Goal: Task Accomplishment & Management: Use online tool/utility

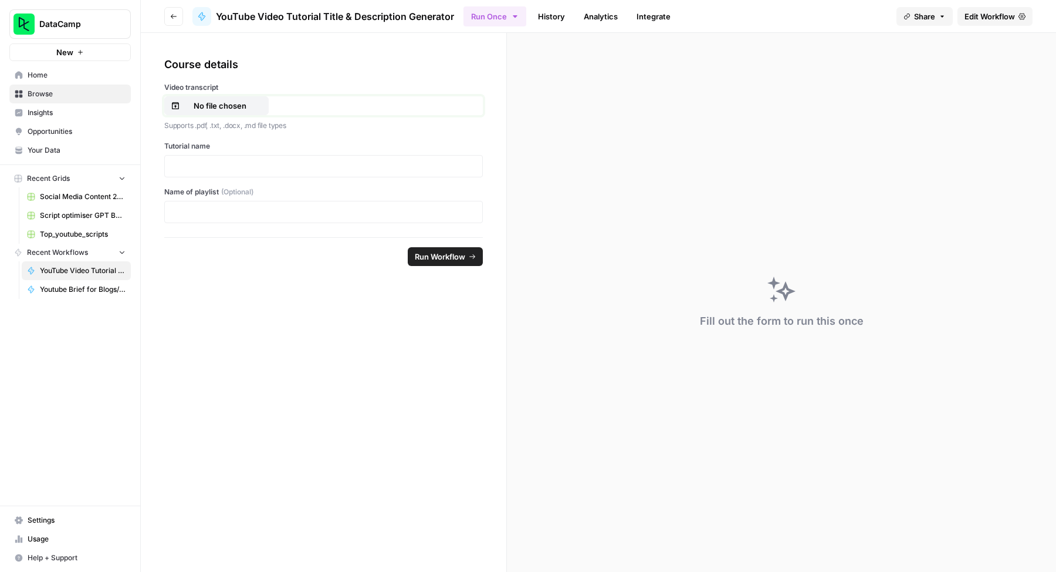
click at [252, 100] on p "No file chosen" at bounding box center [220, 106] width 75 height 12
click at [327, 172] on div at bounding box center [323, 166] width 319 height 22
click at [335, 160] on p at bounding box center [323, 166] width 303 height 12
click at [557, 18] on link "History" at bounding box center [551, 16] width 41 height 19
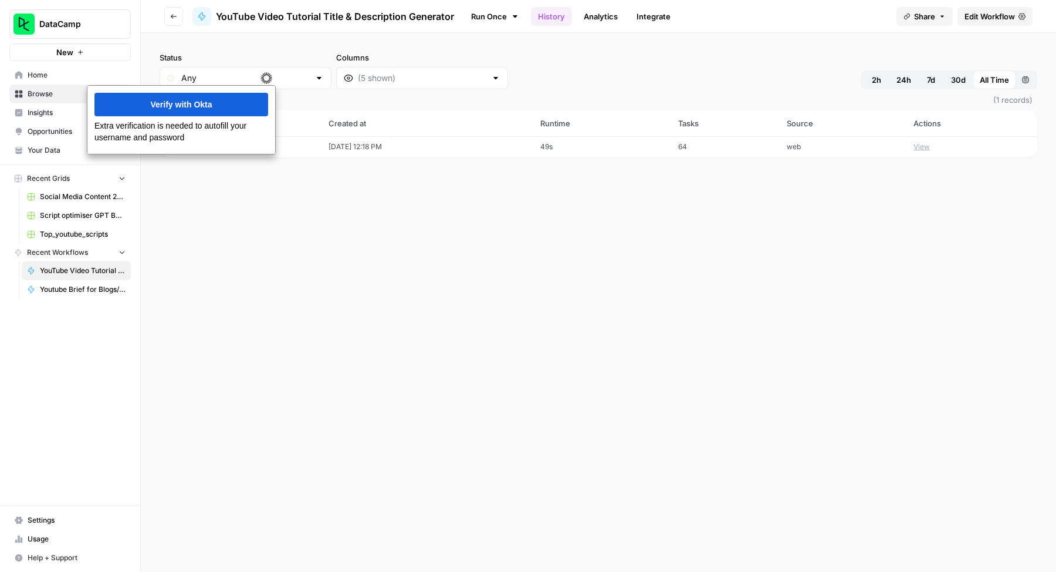
click at [364, 149] on td "[DATE] 12:18 PM" at bounding box center [428, 146] width 212 height 21
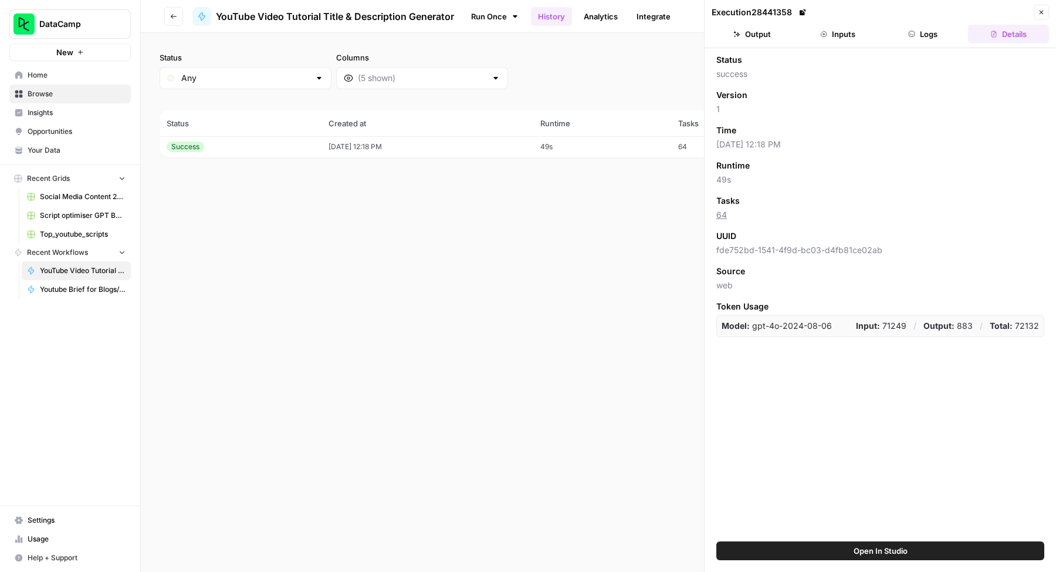
click at [819, 35] on button "Inputs" at bounding box center [838, 34] width 81 height 19
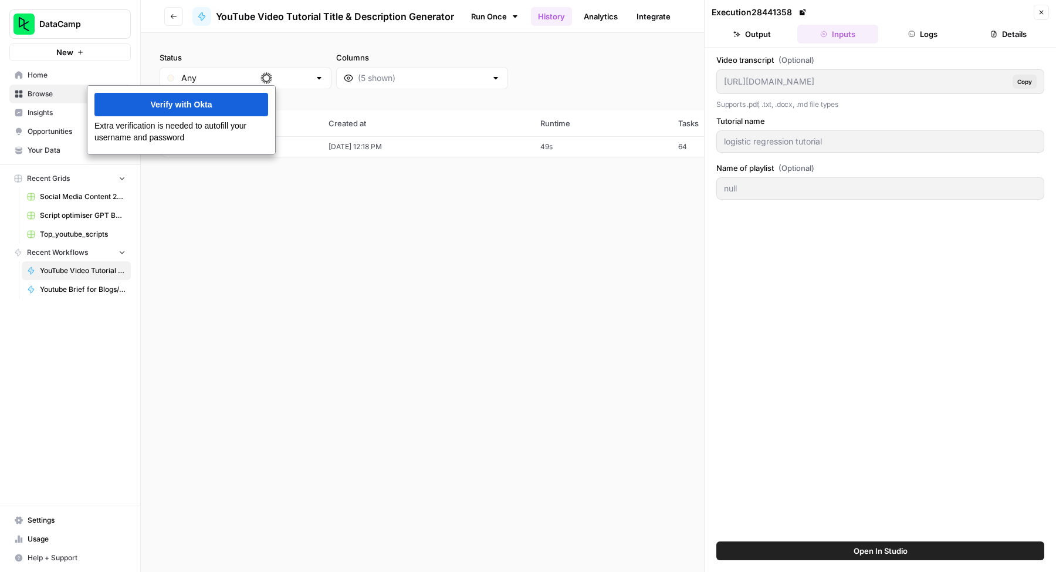
click at [997, 28] on button "Details" at bounding box center [1008, 34] width 81 height 19
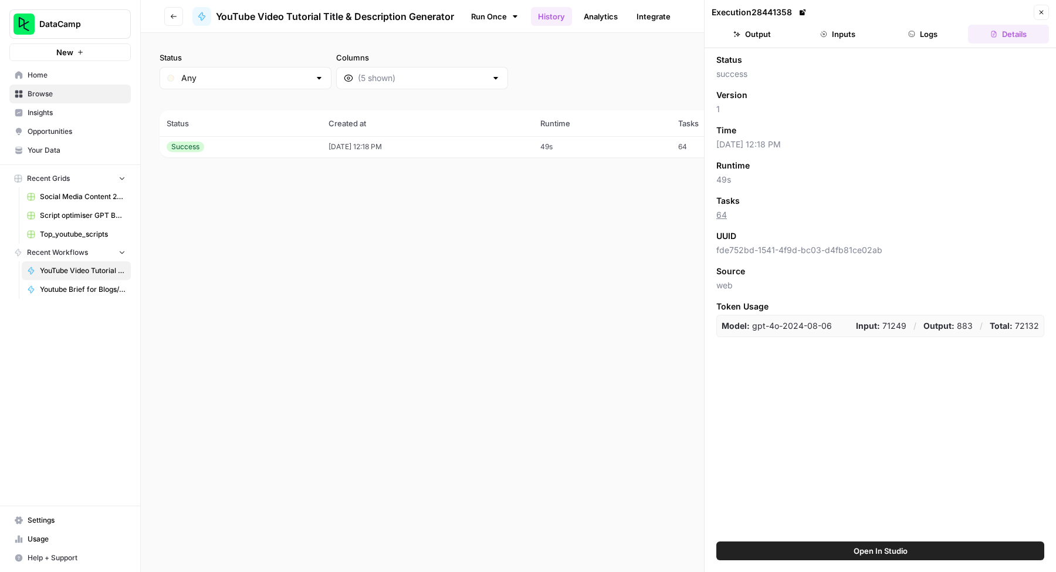
click at [1038, 15] on icon "button" at bounding box center [1041, 12] width 7 height 7
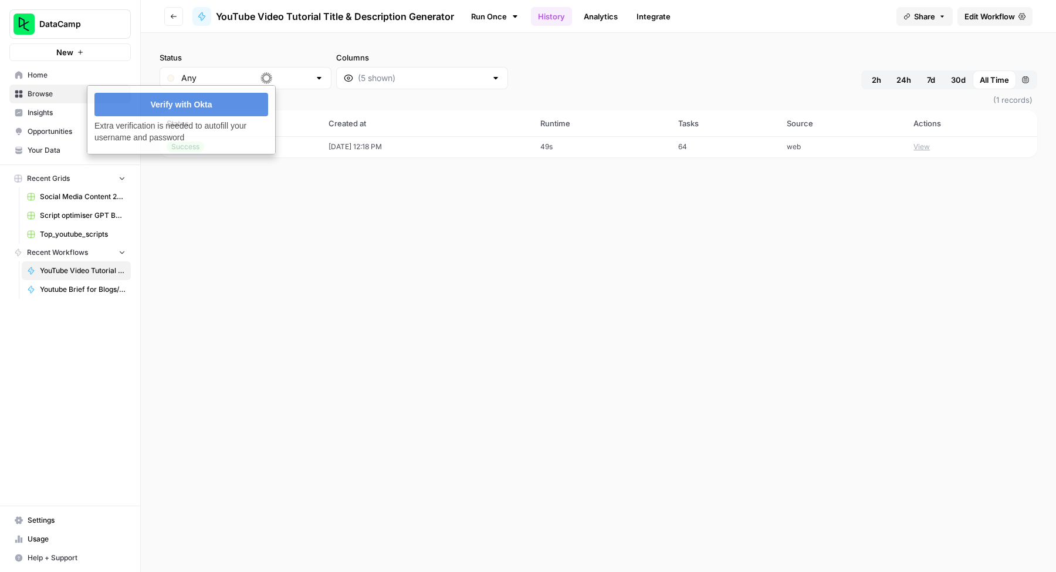
click at [259, 55] on label "Status" at bounding box center [246, 58] width 172 height 12
click at [259, 72] on input "Any" at bounding box center [245, 78] width 129 height 12
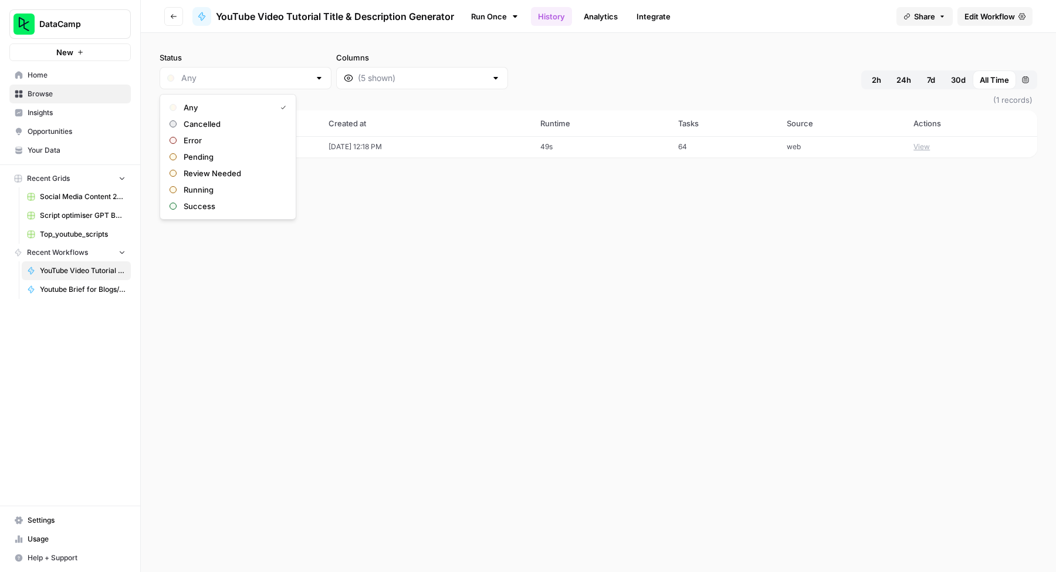
type input "Any"
click at [474, 11] on link "Run Once" at bounding box center [495, 16] width 63 height 20
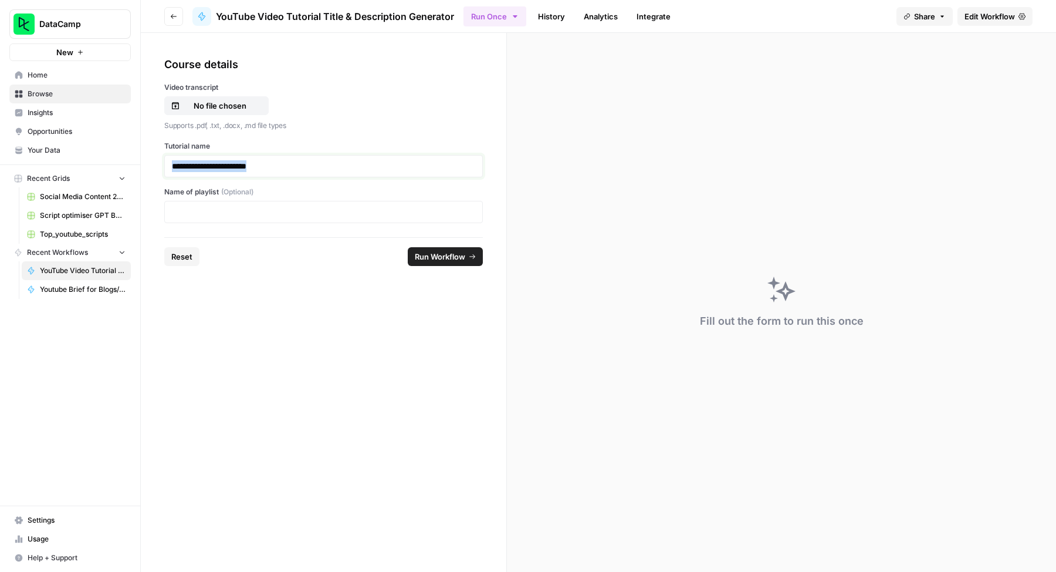
drag, startPoint x: 279, startPoint y: 161, endPoint x: 81, endPoint y: 148, distance: 198.8
click at [81, 148] on div "**********" at bounding box center [528, 286] width 1056 height 572
click at [94, 288] on span "Youtube Brief for Blogs/Tutorials" at bounding box center [83, 289] width 86 height 11
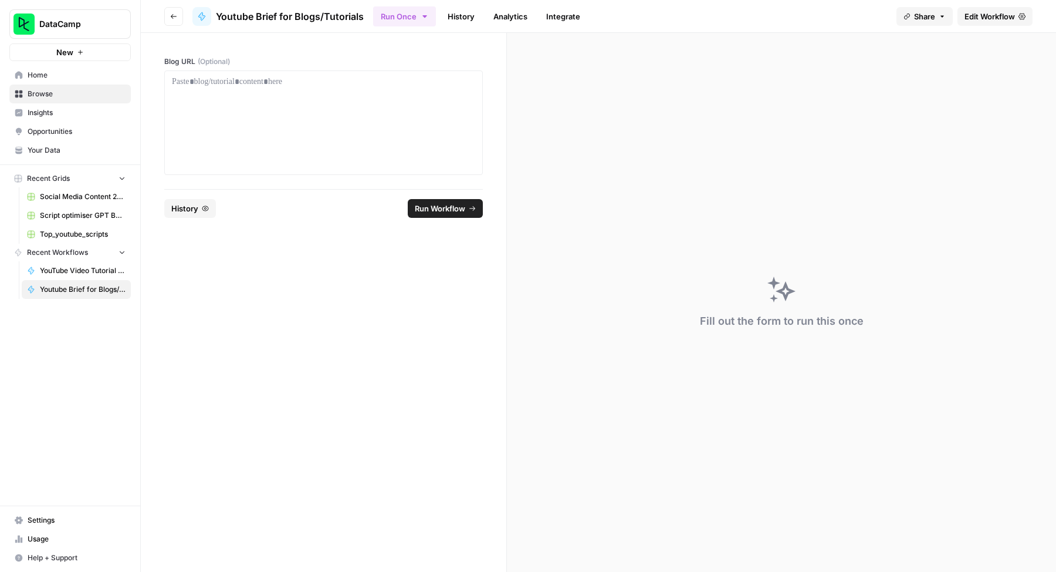
click at [100, 276] on link "YouTube Video Tutorial Title & Description Generator" at bounding box center [76, 270] width 109 height 19
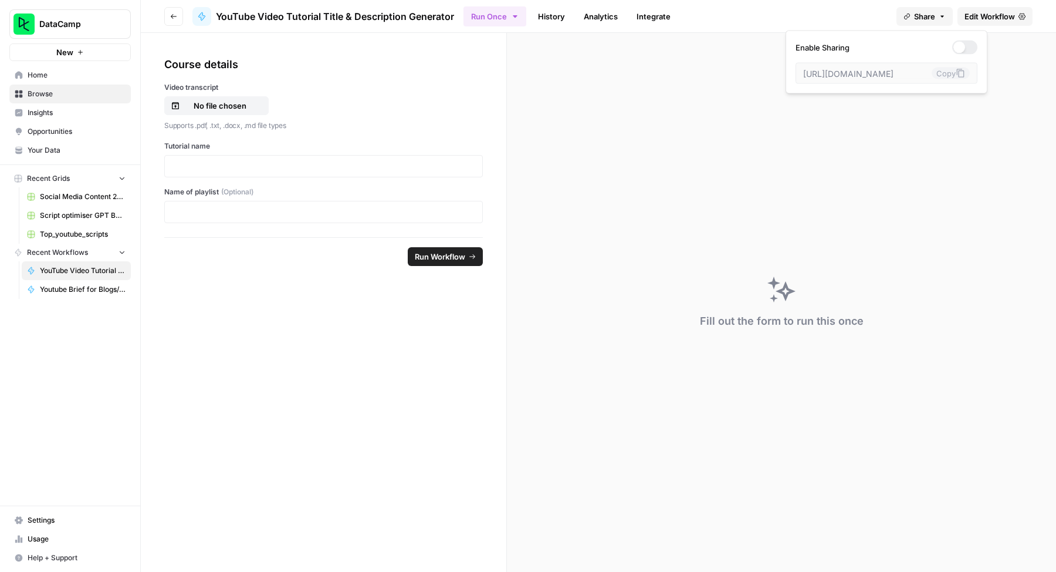
click at [945, 22] on button "Share" at bounding box center [925, 16] width 56 height 19
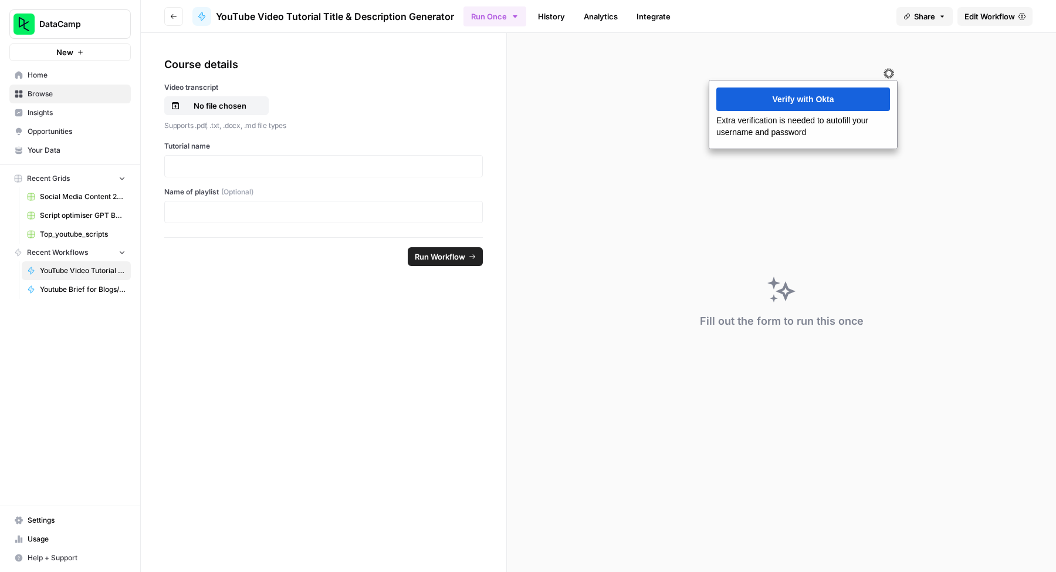
click at [555, 105] on div "Fill out the form to run this once" at bounding box center [781, 302] width 549 height 539
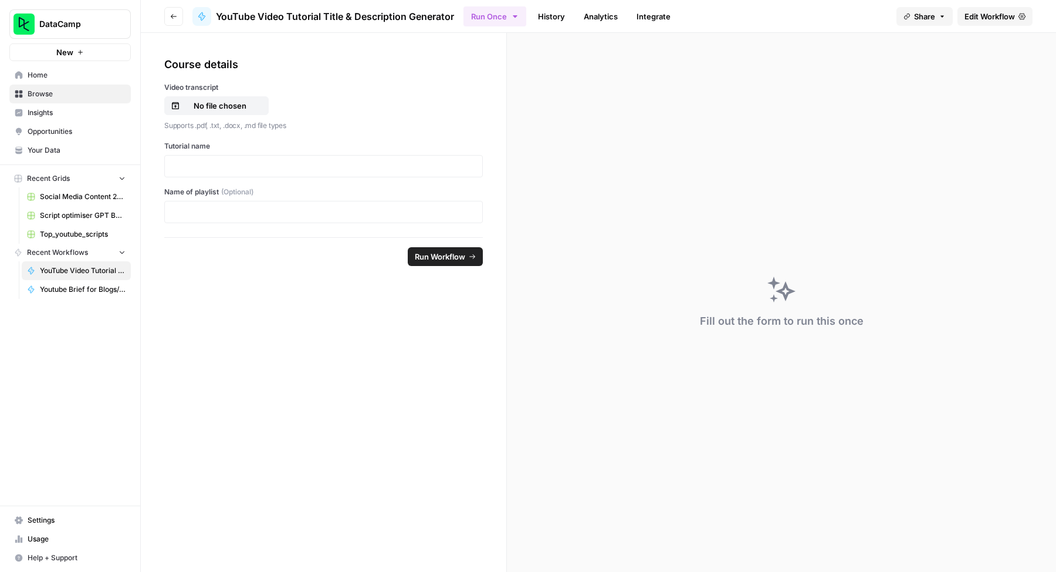
click at [106, 281] on link "Youtube Brief for Blogs/Tutorials" at bounding box center [76, 289] width 109 height 19
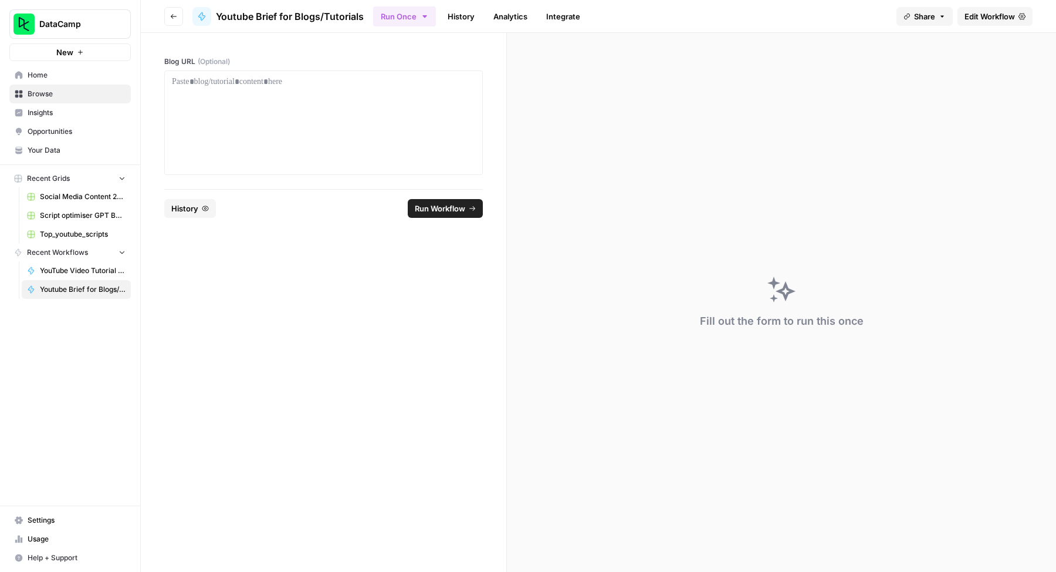
click at [457, 18] on link "History" at bounding box center [461, 16] width 41 height 19
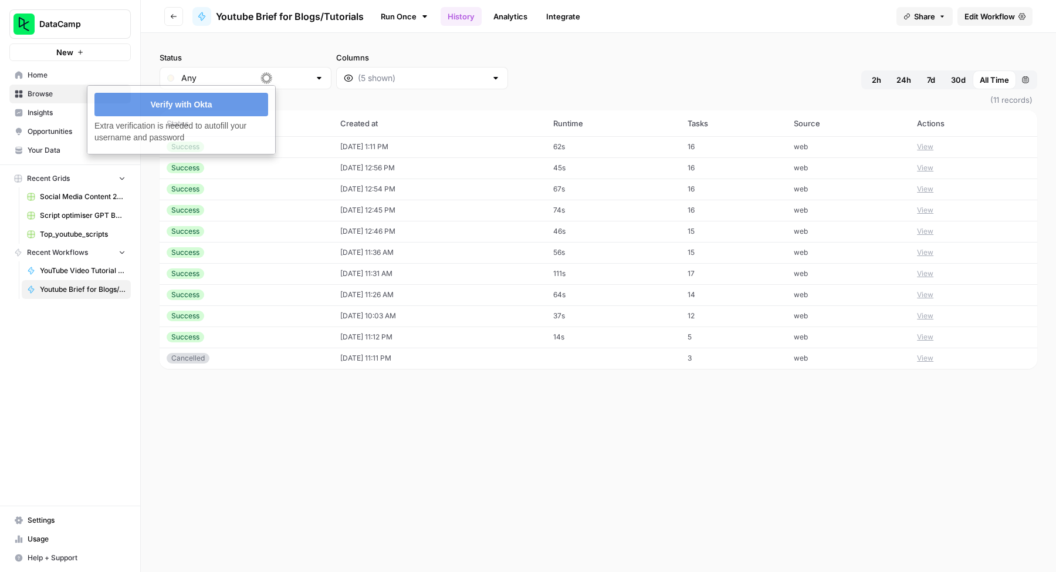
click at [397, 20] on link "Run Once" at bounding box center [404, 16] width 63 height 20
